Goal: Task Accomplishment & Management: Complete application form

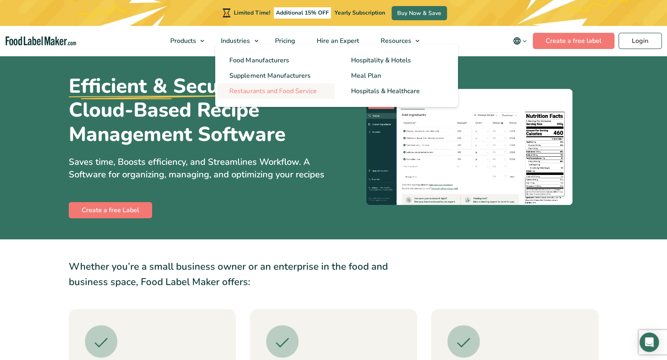
click at [253, 89] on span "Restaurants and Food Service" at bounding box center [272, 91] width 87 height 9
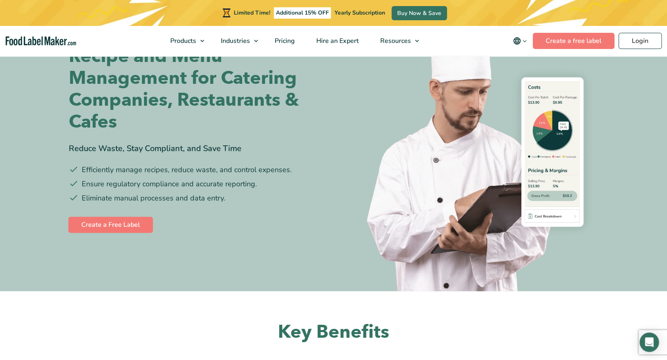
scroll to position [60, 0]
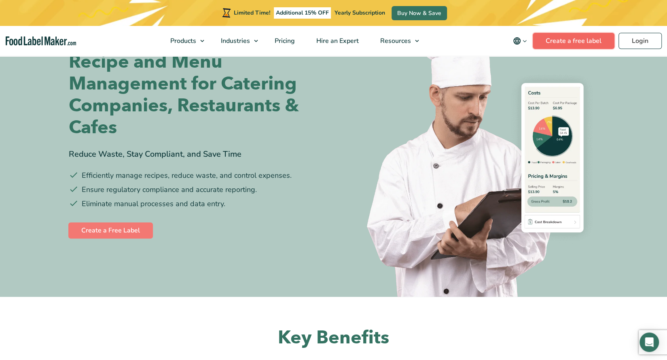
click at [573, 40] on link "Create a free label" at bounding box center [574, 41] width 82 height 16
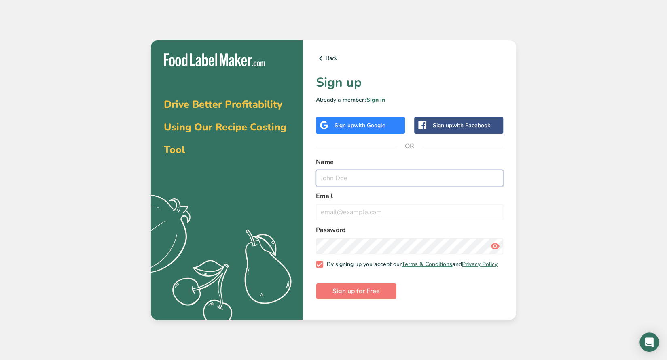
click at [356, 180] on input "text" at bounding box center [409, 178] width 187 height 16
type input "Inigo Lim"
click at [345, 213] on input "email" at bounding box center [409, 212] width 187 height 16
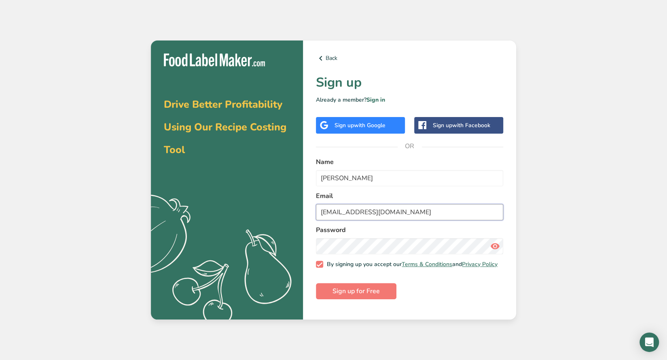
type input "chefnoy@gmail.com"
click at [493, 247] on icon at bounding box center [495, 246] width 10 height 15
click at [372, 296] on span "Sign up for Free" at bounding box center [356, 291] width 47 height 10
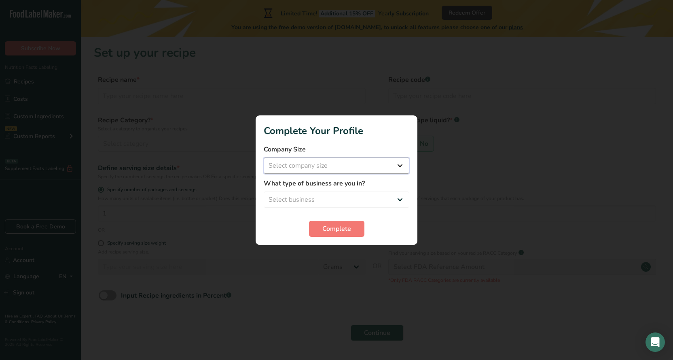
click at [404, 166] on select "Select company size Fewer than 10 Employees 10 to 50 Employees 51 to 500 Employ…" at bounding box center [337, 165] width 146 height 16
select select "1"
click at [264, 157] on select "Select company size Fewer than 10 Employees 10 to 50 Employees 51 to 500 Employ…" at bounding box center [337, 165] width 146 height 16
click at [403, 201] on select "Select business Packaged Food Manufacturer Restaurant & Cafe Bakery Meal Plans …" at bounding box center [337, 199] width 146 height 16
click at [264, 191] on select "Select business Packaged Food Manufacturer Restaurant & Cafe Bakery Meal Plans …" at bounding box center [337, 199] width 146 height 16
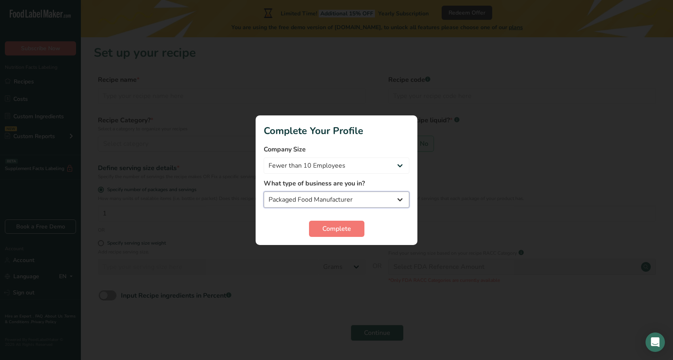
click at [399, 199] on select "Packaged Food Manufacturer Restaurant & Cafe Bakery Meal Plans & Catering Compa…" at bounding box center [337, 199] width 146 height 16
select select "4"
click at [264, 191] on select "Packaged Food Manufacturer Restaurant & Cafe Bakery Meal Plans & Catering Compa…" at bounding box center [337, 199] width 146 height 16
click at [339, 227] on span "Complete" at bounding box center [337, 229] width 29 height 10
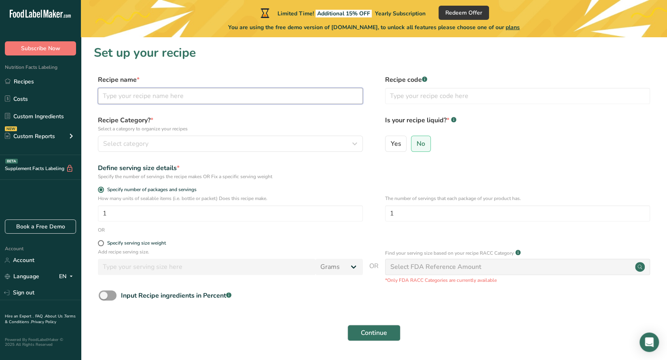
click at [181, 97] on input "text" at bounding box center [230, 96] width 265 height 16
click at [186, 98] on input "text" at bounding box center [230, 96] width 265 height 16
type input "Beef Caldereta"
click at [417, 99] on input "text" at bounding box center [517, 96] width 265 height 16
click at [405, 97] on input "Beef Cal" at bounding box center [517, 96] width 265 height 16
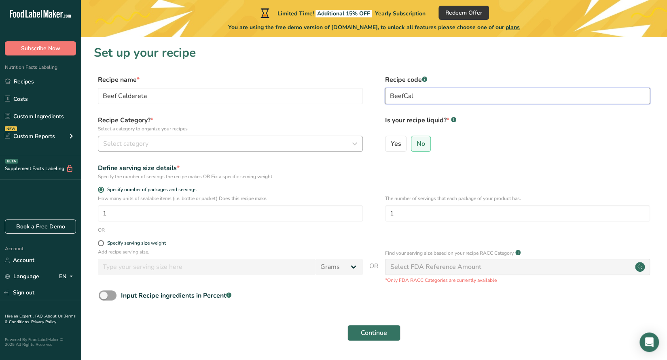
type input "BeefCal"
click at [154, 143] on div "Select category" at bounding box center [228, 144] width 250 height 10
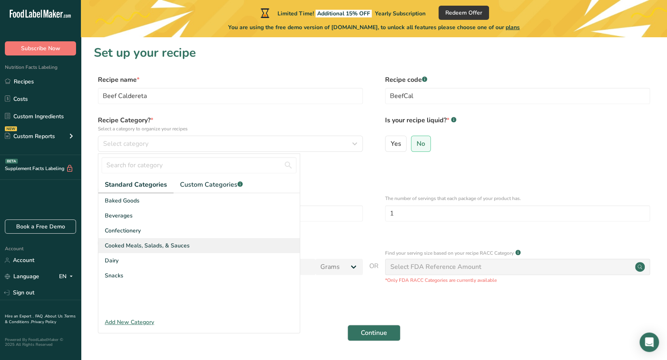
click at [124, 244] on span "Cooked Meals, Salads, & Sauces" at bounding box center [147, 245] width 85 height 8
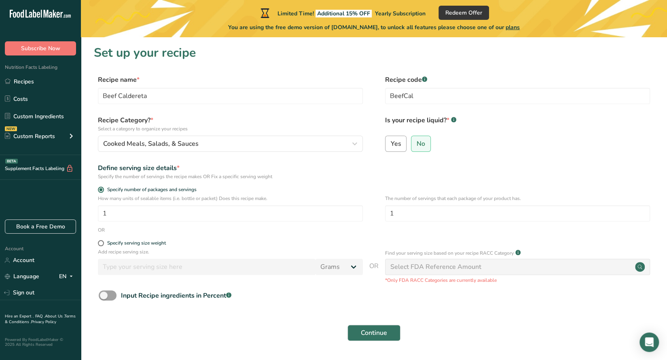
click at [392, 145] on span "Yes" at bounding box center [396, 144] width 11 height 8
click at [391, 145] on input "Yes" at bounding box center [388, 143] width 5 height 5
radio input "true"
radio input "false"
select select "22"
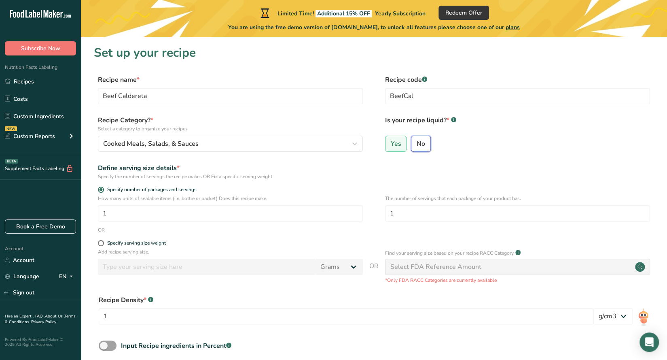
click at [414, 142] on input "No" at bounding box center [414, 143] width 5 height 5
radio input "true"
radio input "false"
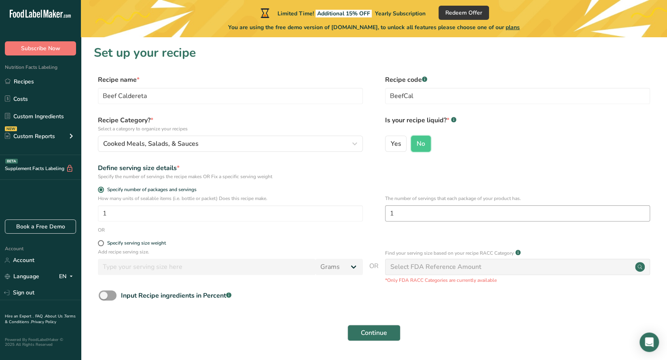
scroll to position [24, 0]
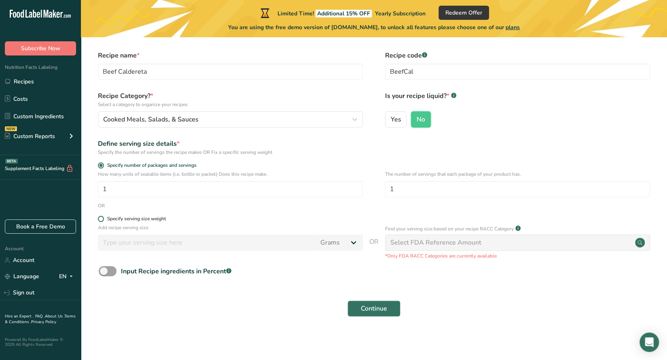
click at [102, 219] on span at bounding box center [101, 219] width 6 height 6
click at [102, 219] on input "Specify serving size weight" at bounding box center [100, 218] width 5 height 5
radio input "true"
radio input "false"
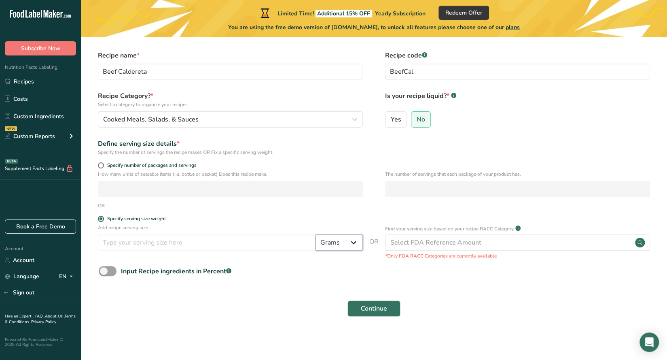
click at [354, 243] on select "Grams kg mg mcg lb oz l mL fl oz tbsp tsp cup qt gallon" at bounding box center [339, 242] width 47 height 16
click at [197, 245] on input "number" at bounding box center [207, 242] width 218 height 16
type input "500"
click at [111, 268] on span at bounding box center [108, 271] width 18 height 10
click at [104, 268] on input "Input Recipe ingredients in Percent .a-a{fill:#347362;}.b-a{fill:#fff;}" at bounding box center [101, 270] width 5 height 5
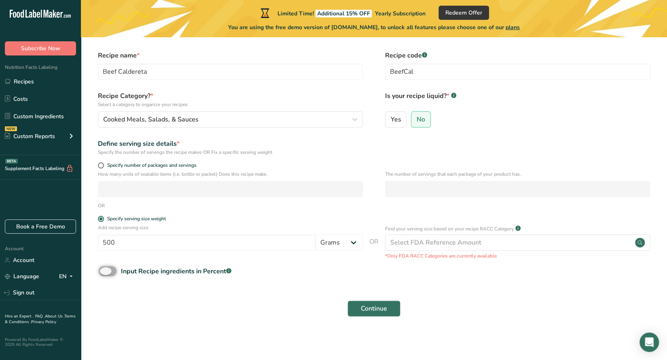
checkbox input "true"
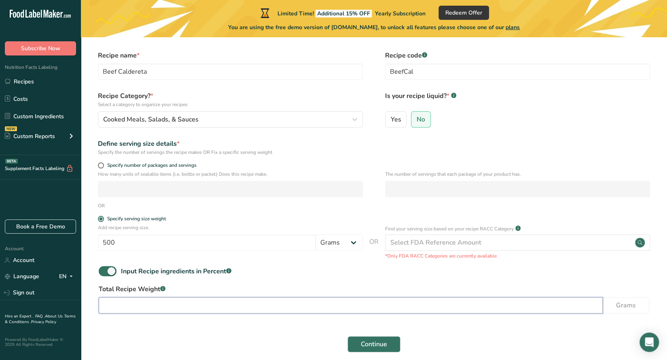
click at [122, 306] on input "number" at bounding box center [351, 305] width 504 height 16
type input "500"
click at [367, 342] on span "Continue" at bounding box center [374, 344] width 26 height 10
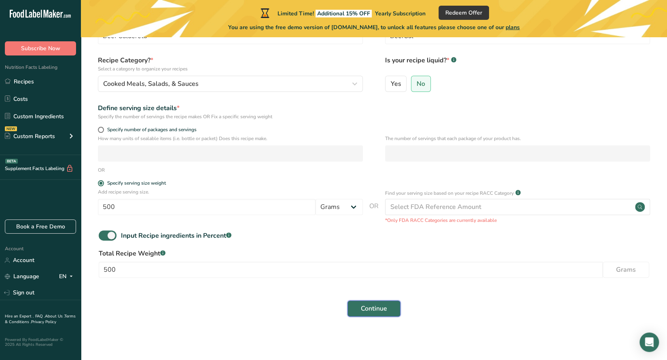
click at [389, 306] on button "Continue" at bounding box center [374, 308] width 53 height 16
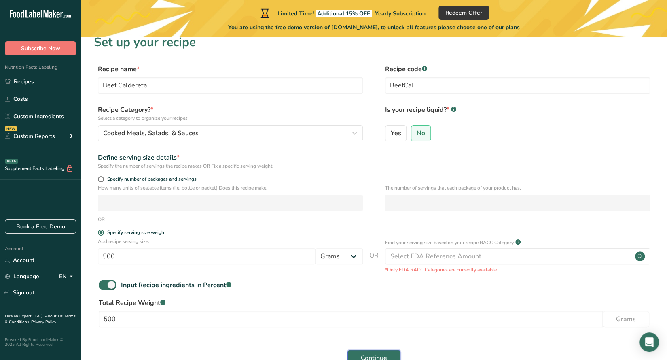
scroll to position [0, 0]
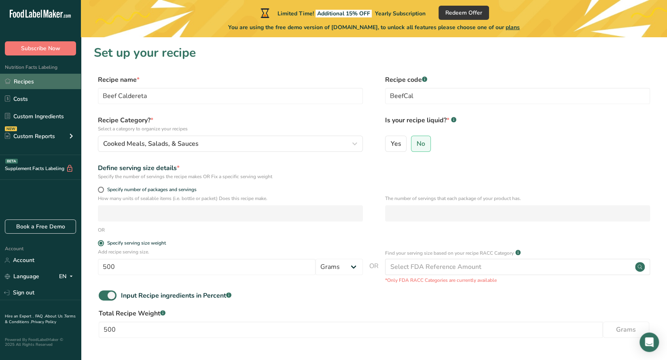
click at [29, 77] on link "Recipes" at bounding box center [40, 81] width 81 height 15
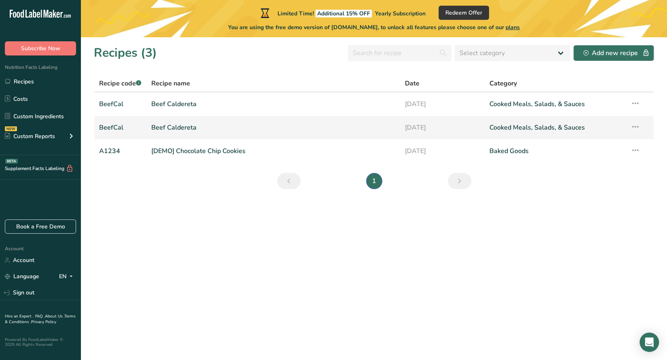
click at [179, 126] on link "Beef Caldereta" at bounding box center [273, 127] width 244 height 17
click at [179, 128] on link "Beef Caldereta" at bounding box center [273, 127] width 244 height 17
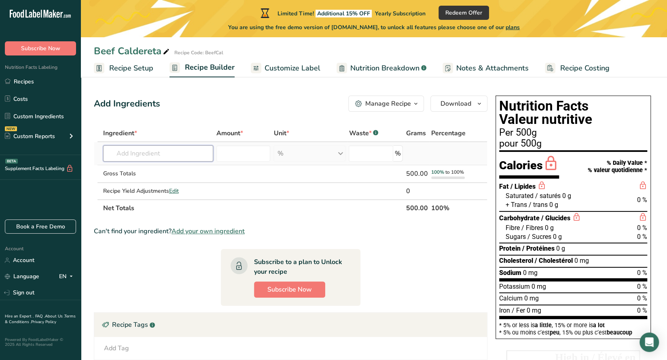
click at [162, 153] on input "text" at bounding box center [158, 153] width 110 height 16
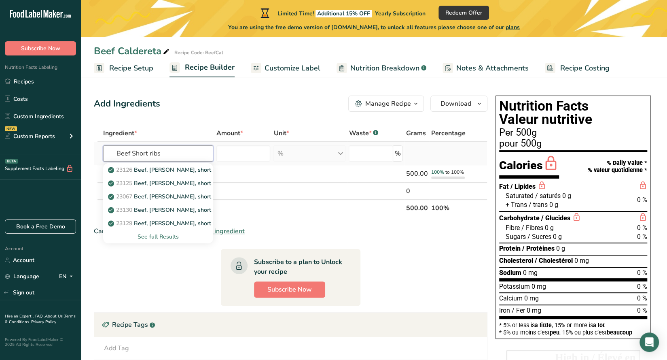
type input "Beef Short ribs"
click at [168, 236] on div "See full Results" at bounding box center [159, 236] width 98 height 8
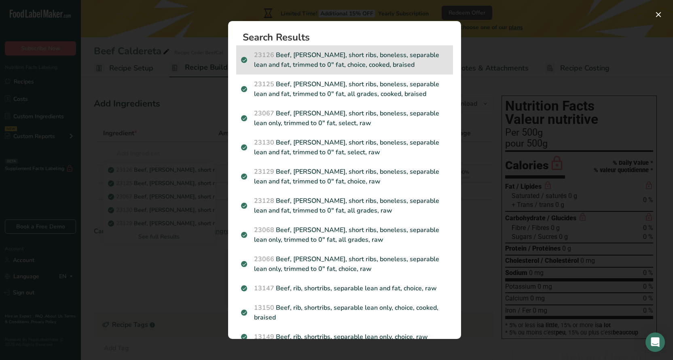
click at [325, 55] on p "23126 Beef, chuck, short ribs, boneless, separable lean and fat, trimmed to 0" …" at bounding box center [344, 59] width 207 height 19
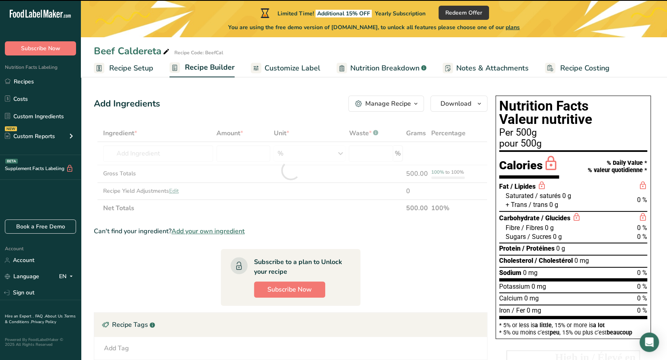
type input "0"
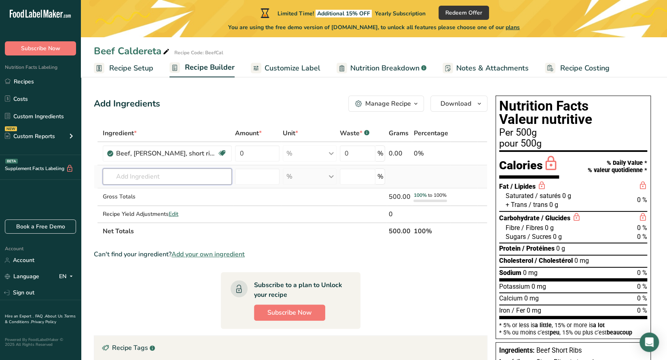
click at [166, 179] on input "text" at bounding box center [167, 176] width 129 height 16
click at [250, 155] on input "0" at bounding box center [257, 153] width 45 height 16
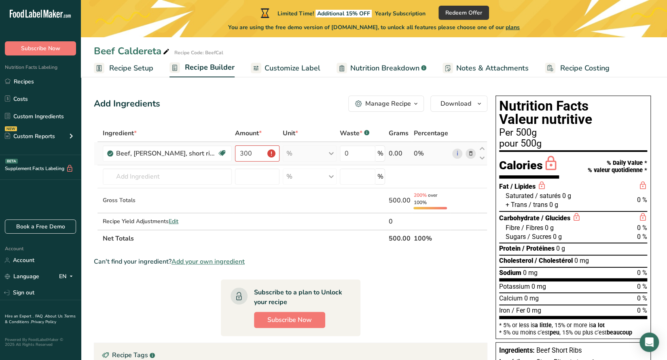
click at [291, 150] on div "% Portions 3 oz 1 piece Weight Units g kg mg See more Volume Units l Volume uni…" at bounding box center [310, 153] width 54 height 16
click at [270, 152] on input "300" at bounding box center [257, 153] width 45 height 16
click at [202, 181] on span "Gluten free" at bounding box center [192, 181] width 28 height 7
click at [401, 153] on div "0.00" at bounding box center [400, 154] width 22 height 10
click at [255, 155] on input "300" at bounding box center [257, 153] width 45 height 16
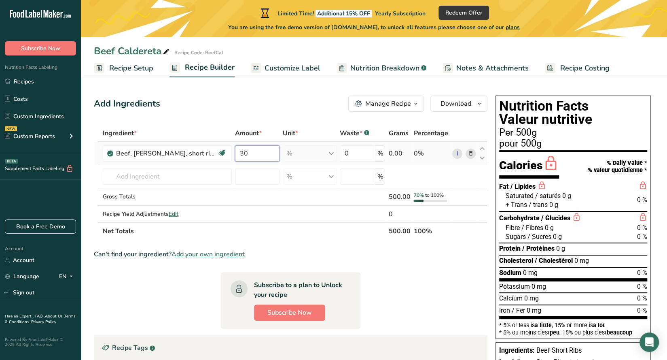
type input "3"
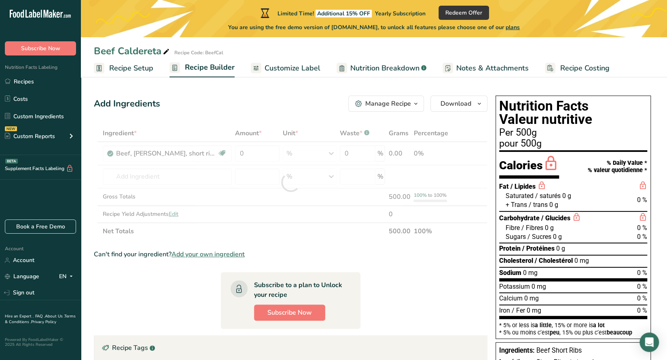
click at [260, 134] on div "Ingredient * Amount * Unit * Waste * .a-a{fill:#347362;}.b-a{fill:#fff;} Grams …" at bounding box center [291, 182] width 394 height 115
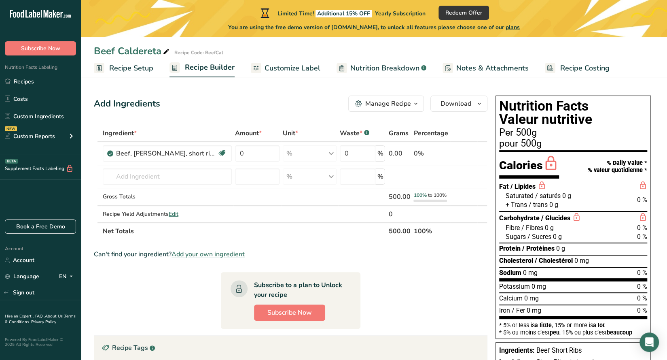
click at [251, 132] on span "Amount *" at bounding box center [248, 133] width 27 height 10
click at [291, 153] on div "% Portions 3 oz 1 piece Weight Units g kg mg See more Volume Units l Volume uni…" at bounding box center [310, 153] width 54 height 16
click at [245, 153] on input "0" at bounding box center [257, 153] width 45 height 16
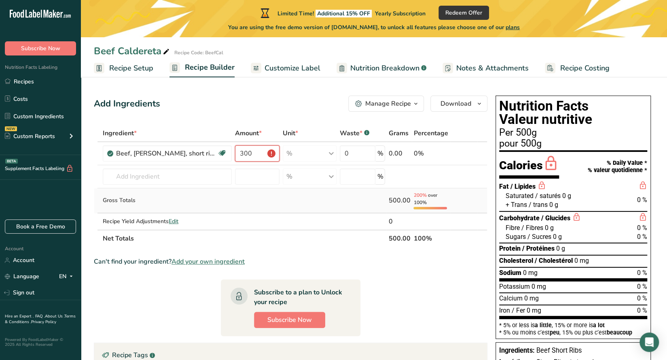
type input "300"
click at [312, 201] on td at bounding box center [309, 200] width 57 height 25
